Goal: Use online tool/utility: Utilize a website feature to perform a specific function

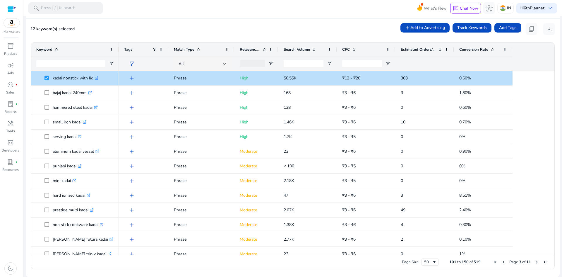
click at [502, 262] on span "Previous Page" at bounding box center [503, 261] width 5 height 5
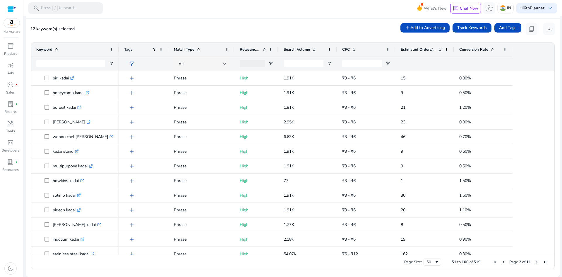
click at [502, 262] on span "Previous Page" at bounding box center [503, 261] width 5 height 5
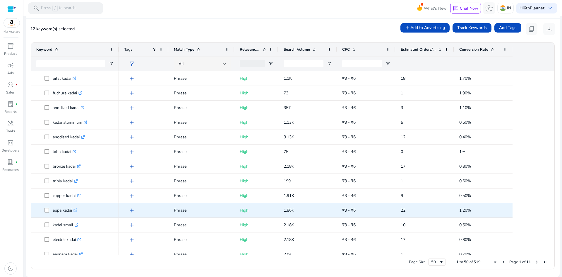
scroll to position [468, 0]
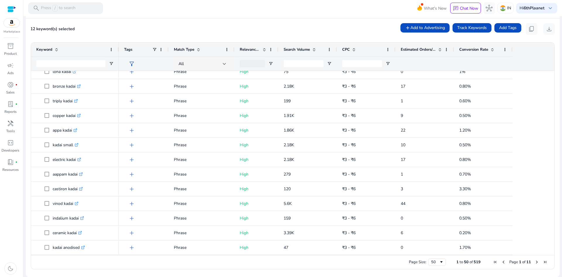
click at [535, 262] on span "Next Page" at bounding box center [537, 261] width 5 height 5
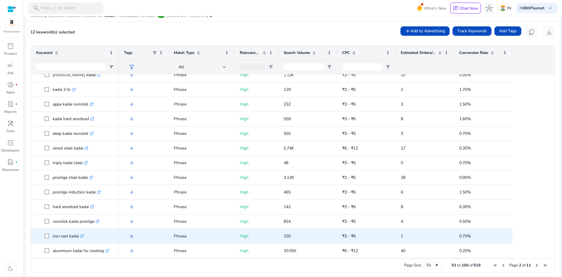
scroll to position [76, 0]
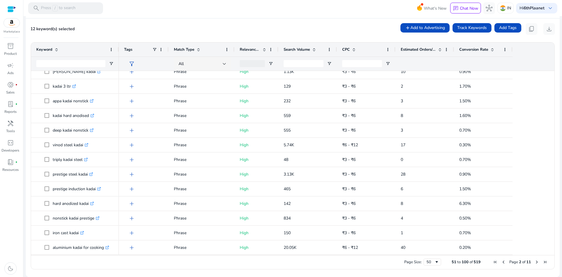
click at [501, 261] on span "Previous Page" at bounding box center [503, 261] width 5 height 5
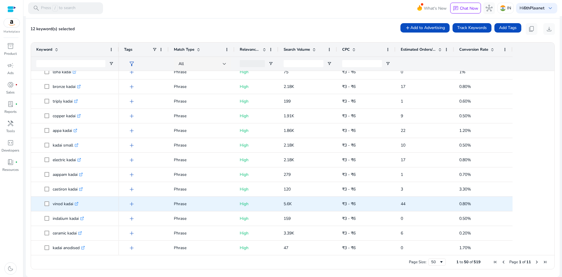
scroll to position [548, 0]
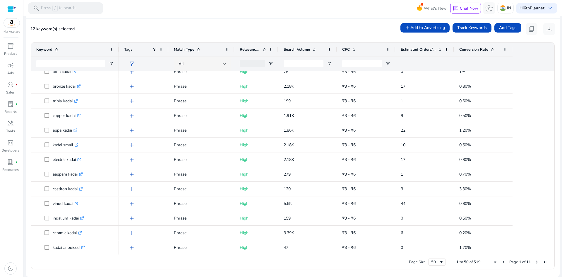
click at [535, 261] on span "Next Page" at bounding box center [537, 261] width 5 height 5
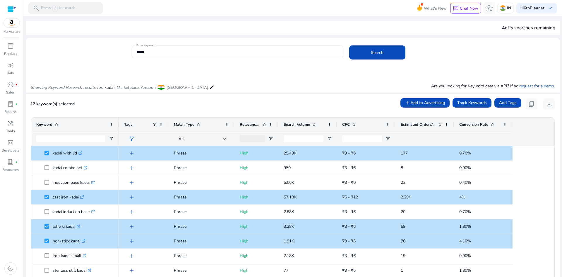
scroll to position [0, 0]
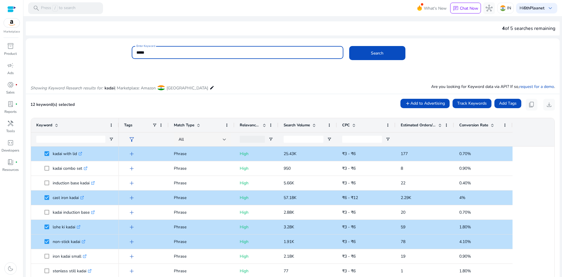
drag, startPoint x: 152, startPoint y: 52, endPoint x: 122, endPoint y: 52, distance: 30.2
click at [122, 52] on div "Enter Keyword ***** Search" at bounding box center [290, 55] width 529 height 19
type input "**********"
click at [349, 46] on button "Search" at bounding box center [377, 53] width 56 height 14
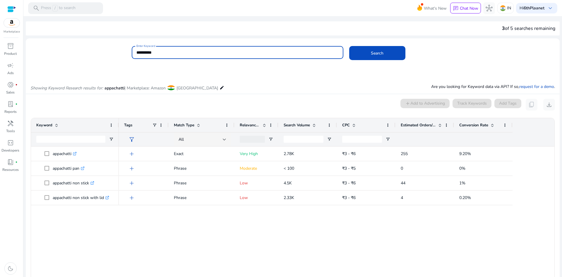
drag, startPoint x: 163, startPoint y: 53, endPoint x: 125, endPoint y: 54, distance: 37.8
click at [125, 53] on div "**********" at bounding box center [290, 55] width 529 height 19
type input "*********"
click at [349, 46] on button "Search" at bounding box center [377, 53] width 56 height 14
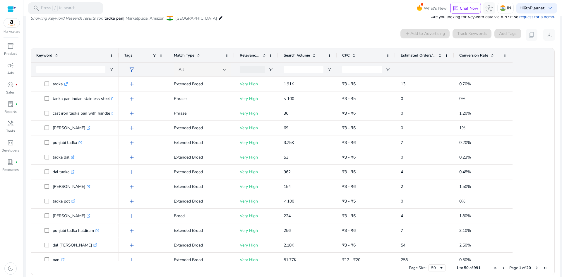
scroll to position [439, 0]
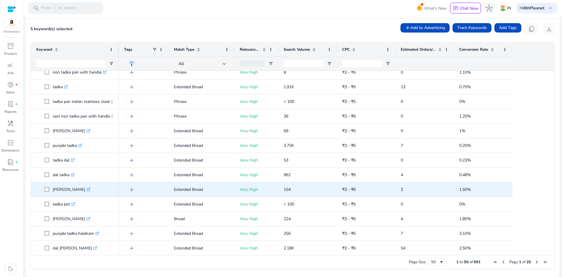
scroll to position [406, 0]
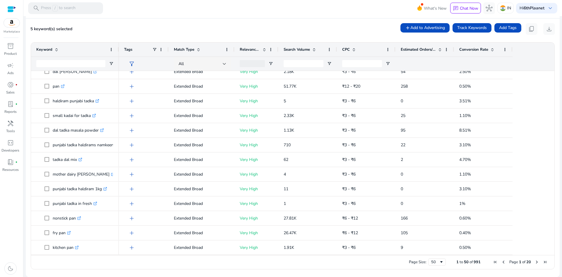
click at [535, 260] on span "Next Page" at bounding box center [537, 261] width 5 height 5
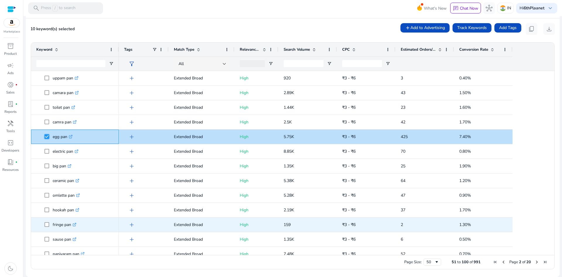
scroll to position [548, 0]
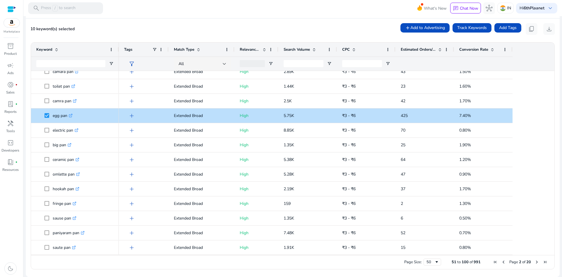
click at [535, 261] on span "Next Page" at bounding box center [537, 261] width 5 height 5
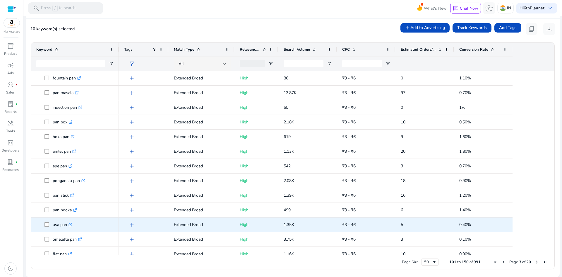
scroll to position [313, 0]
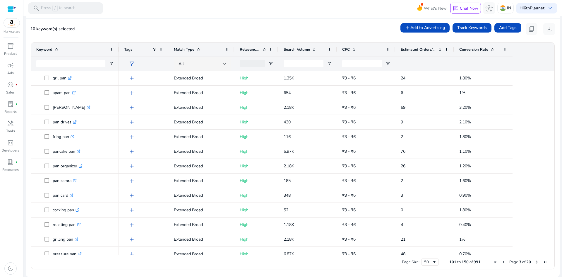
click at [501, 261] on span "Previous Page" at bounding box center [503, 261] width 5 height 5
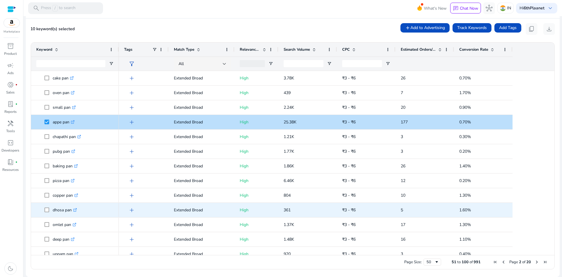
scroll to position [381, 0]
